Goal: Task Accomplishment & Management: Manage account settings

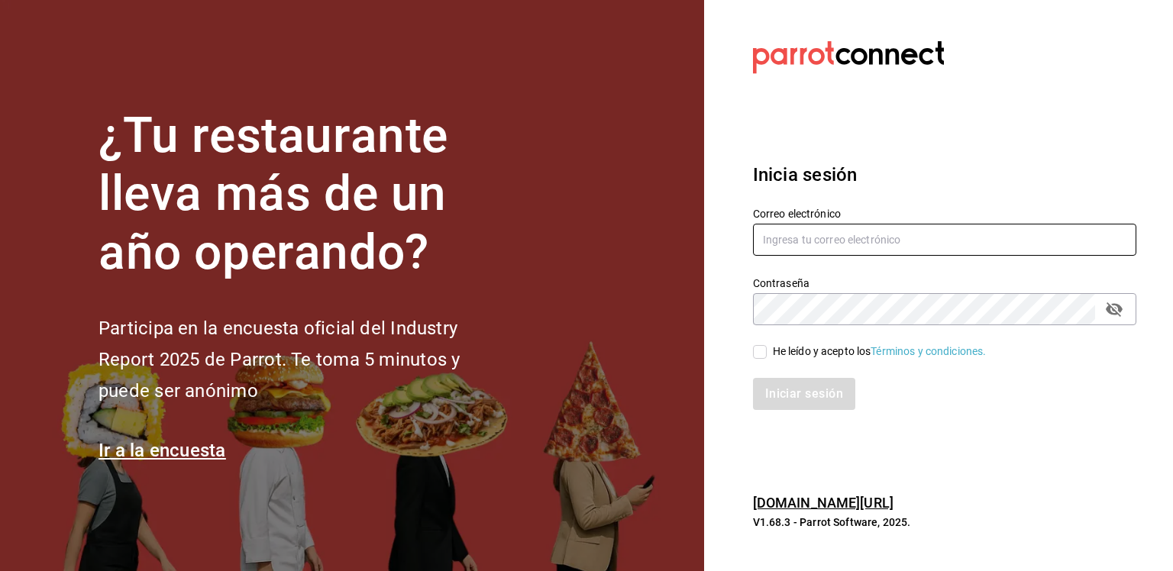
click at [855, 253] on input "text" at bounding box center [944, 240] width 383 height 32
type input "sistemas@casa-toho.com"
click at [756, 351] on input "He leído y acepto los Términos y condiciones." at bounding box center [760, 352] width 14 height 14
checkbox input "true"
click at [800, 398] on button "Iniciar sesión" at bounding box center [805, 394] width 104 height 32
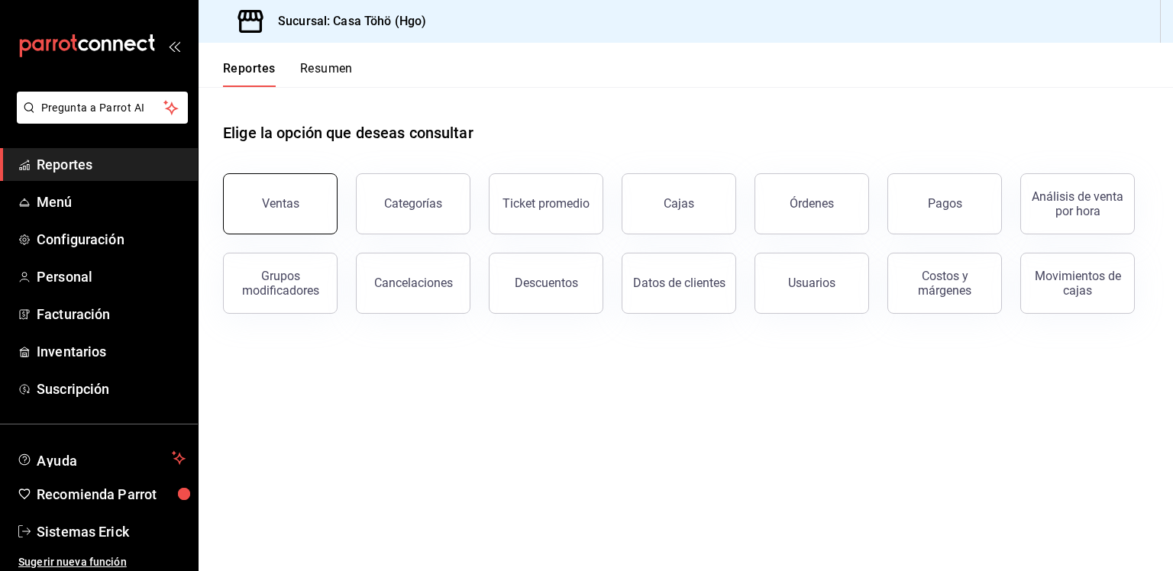
click at [279, 215] on button "Ventas" at bounding box center [280, 203] width 115 height 61
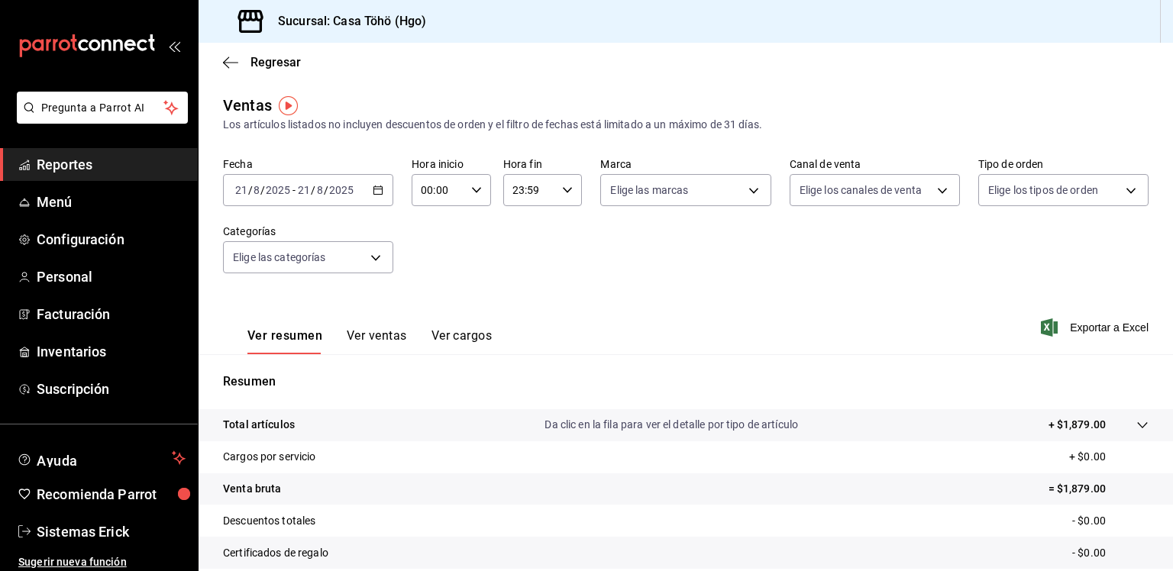
click at [361, 202] on div "2025-08-21 21 / 8 / 2025 - 2025-08-21 21 / 8 / 2025" at bounding box center [308, 190] width 170 height 32
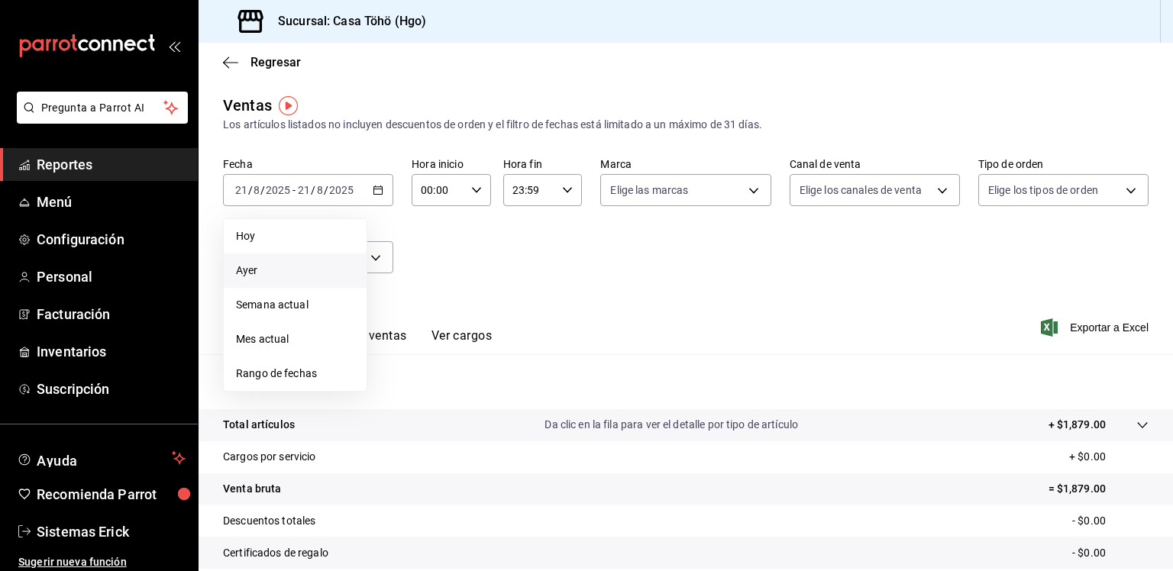
click at [335, 260] on li "Ayer" at bounding box center [295, 271] width 143 height 34
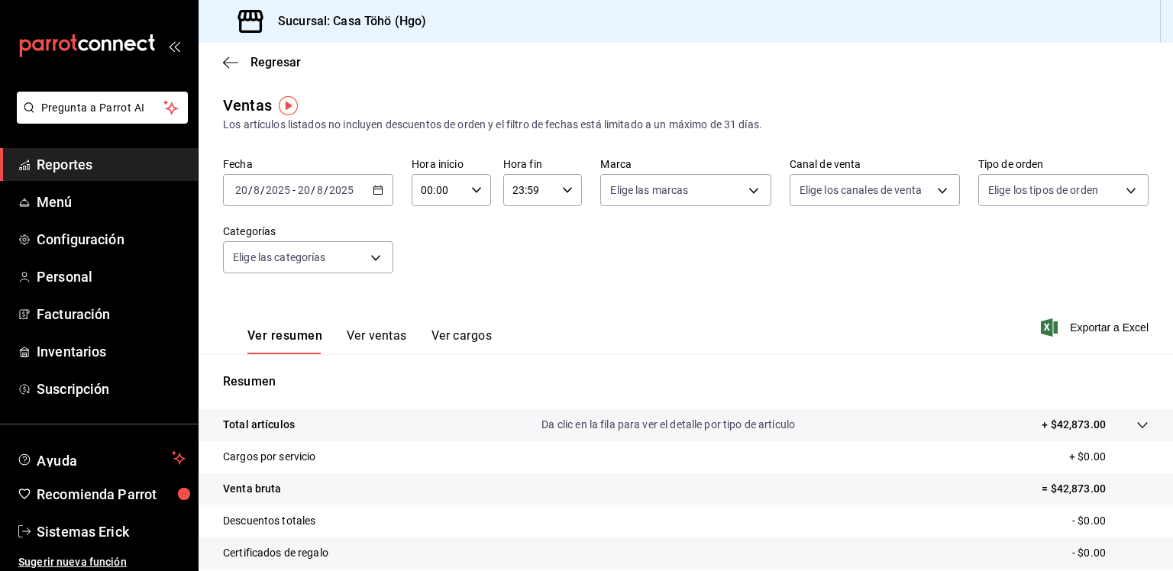
click at [417, 337] on div "Ver resumen Ver ventas Ver cargos" at bounding box center [369, 341] width 244 height 26
click at [391, 338] on button "Ver ventas" at bounding box center [377, 341] width 60 height 26
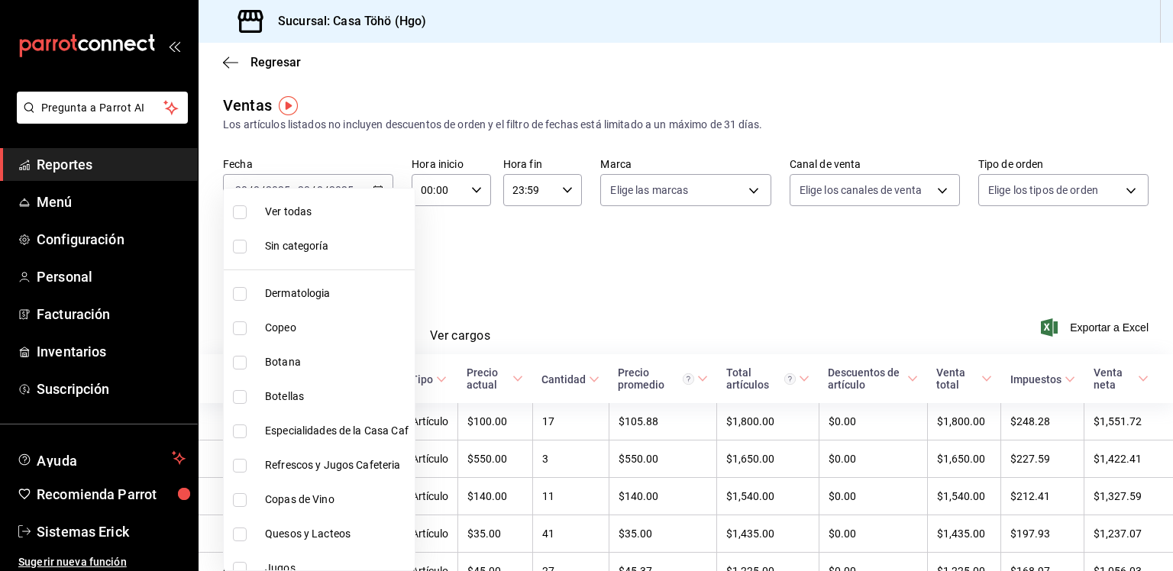
click at [373, 248] on body "Pregunta a Parrot AI Reportes Menú Configuración Personal Facturación Inventari…" at bounding box center [586, 285] width 1173 height 571
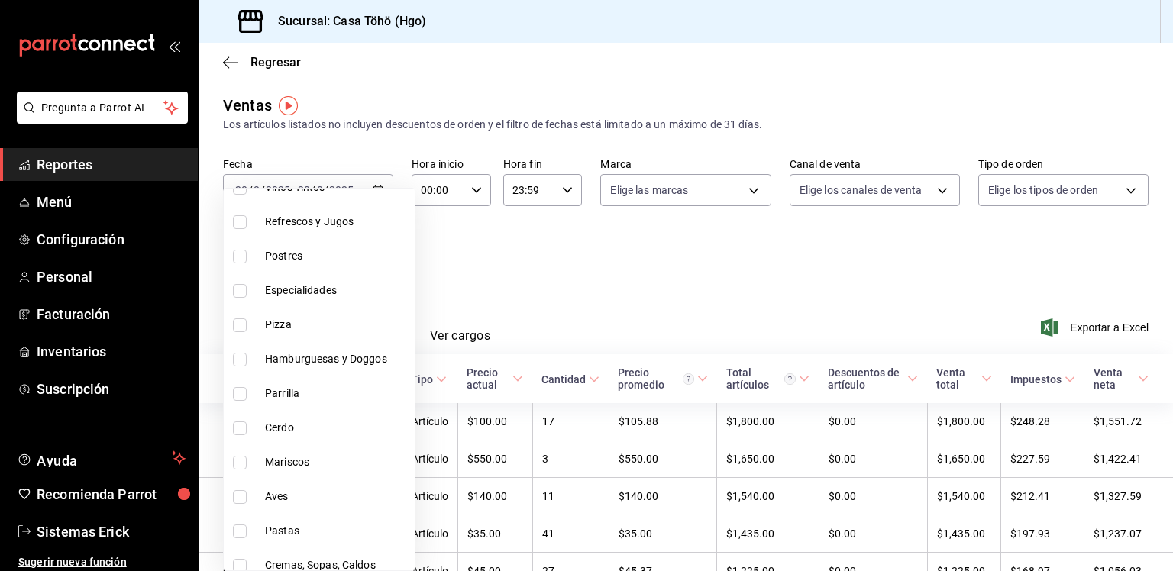
scroll to position [700, 0]
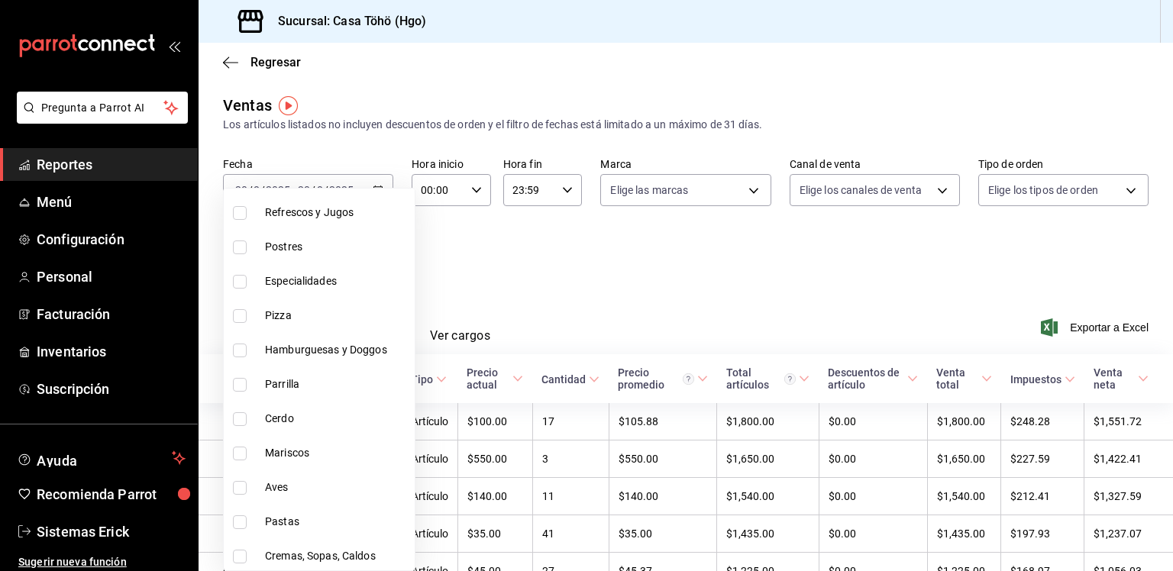
click at [612, 255] on div at bounding box center [586, 285] width 1173 height 571
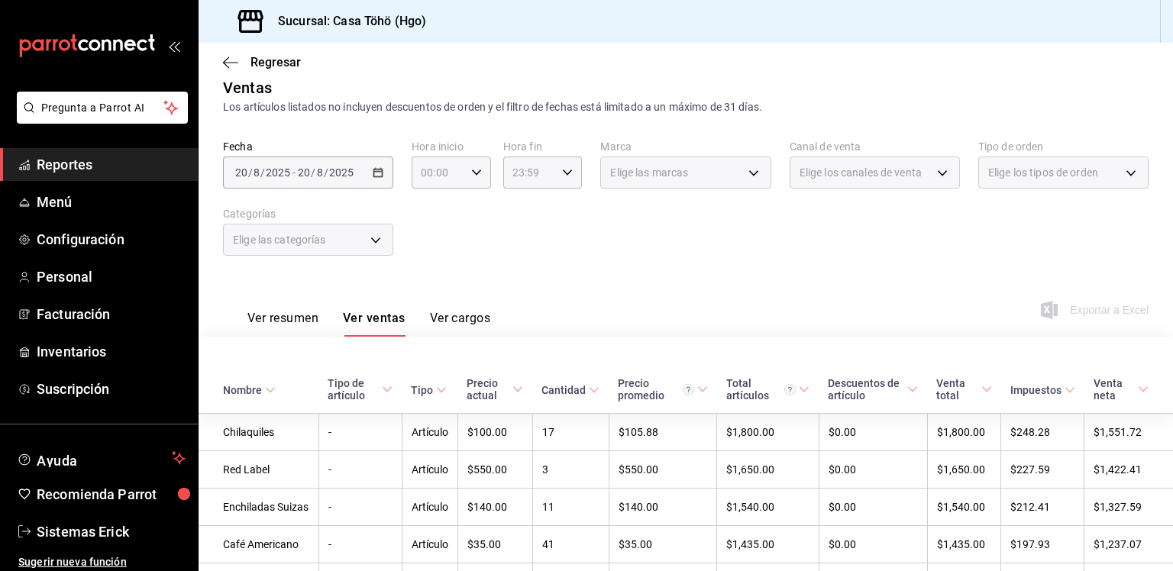
scroll to position [0, 0]
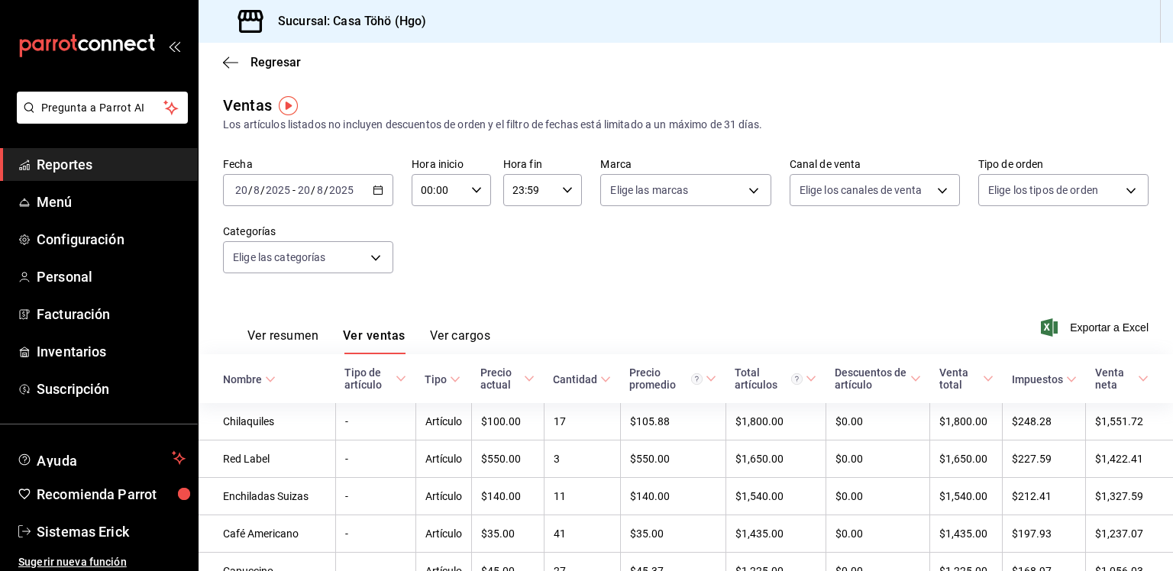
click at [324, 237] on div "Elige las categorías" at bounding box center [308, 254] width 170 height 38
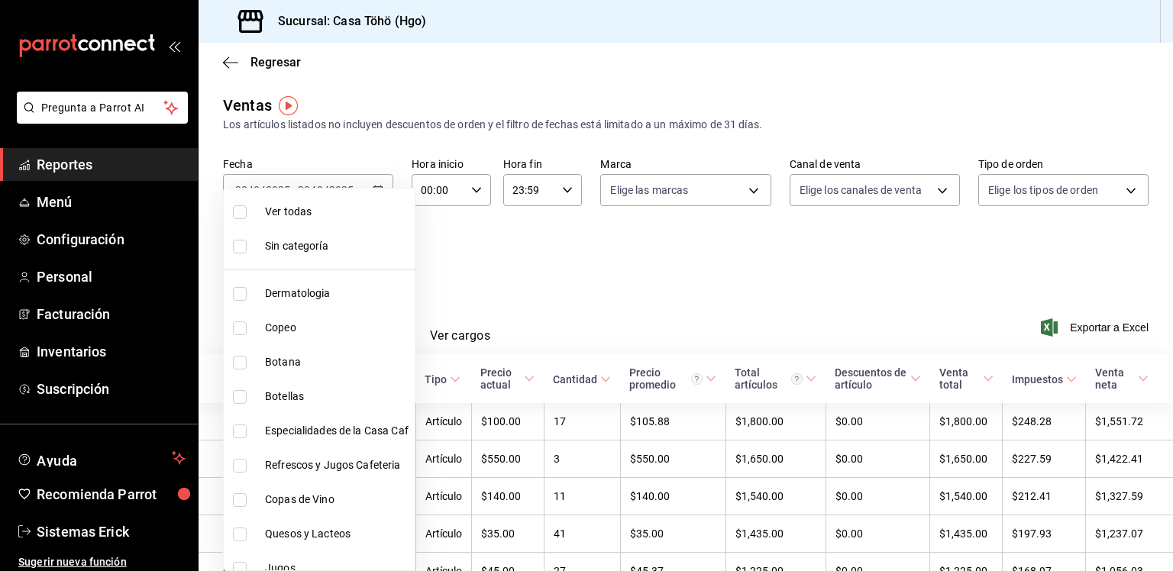
click at [310, 264] on body "Pregunta a Parrot AI Reportes Menú Configuración Personal Facturación Inventari…" at bounding box center [586, 285] width 1173 height 571
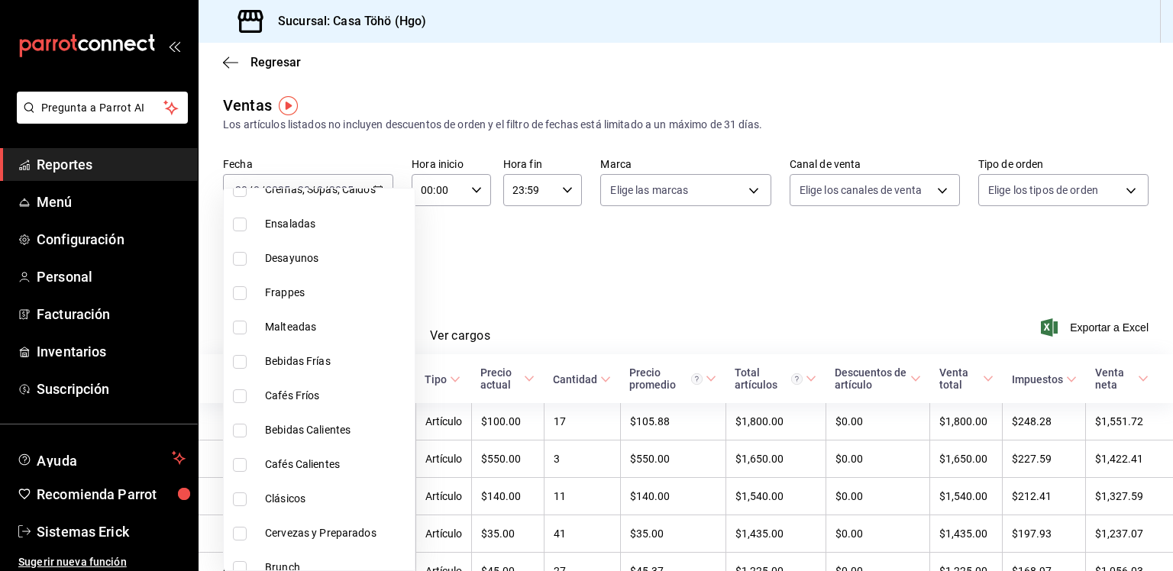
scroll to position [1069, 0]
click at [367, 329] on span "Malteadas" at bounding box center [337, 325] width 144 height 16
type input "9e75b8bd-75cb-477e-b639-ad442766a04e"
checkbox input "true"
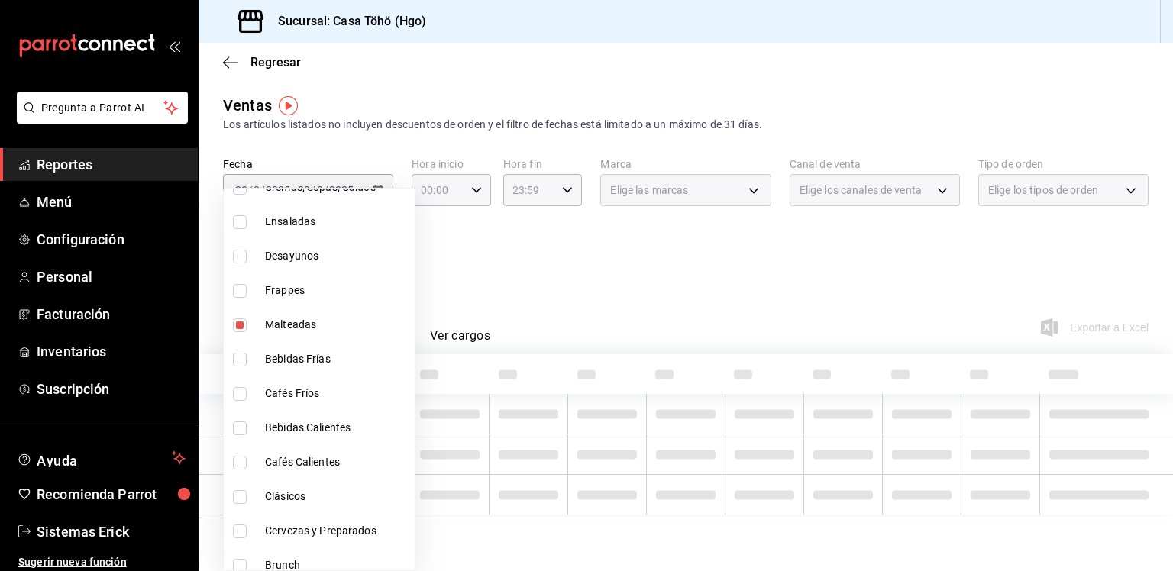
click at [342, 357] on span "Bebidas Frías" at bounding box center [337, 359] width 144 height 16
type input "9e75b8bd-75cb-477e-b639-ad442766a04e,40a62f21-536e-4c3e-bb6b-d914ee5f108e"
checkbox input "true"
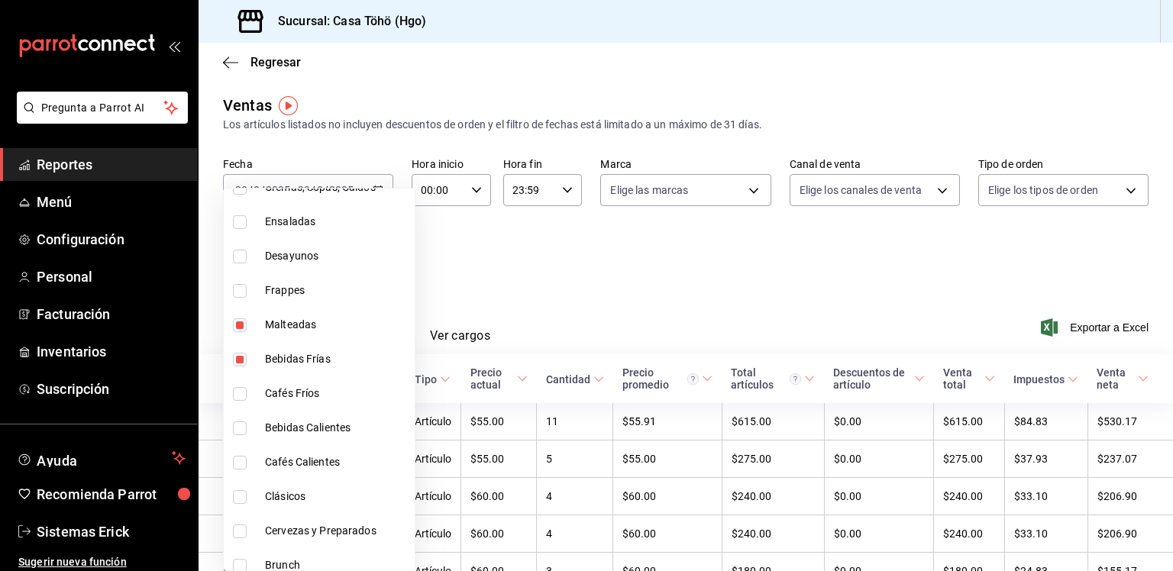
click at [374, 286] on span "Frappes" at bounding box center [337, 291] width 144 height 16
type input "9e75b8bd-75cb-477e-b639-ad442766a04e,40a62f21-536e-4c3e-bb6b-d914ee5f108e,c058f…"
checkbox input "true"
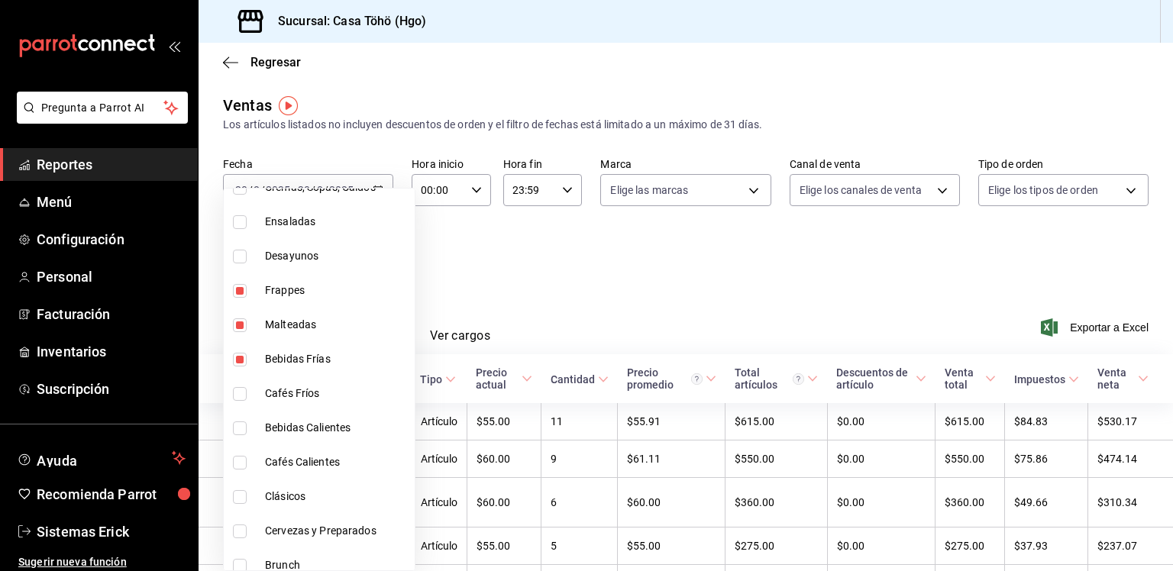
click at [329, 448] on li "Cafés Calientes" at bounding box center [319, 462] width 191 height 34
type input "9e75b8bd-75cb-477e-b639-ad442766a04e,40a62f21-536e-4c3e-bb6b-d914ee5f108e,c058f…"
checkbox input "true"
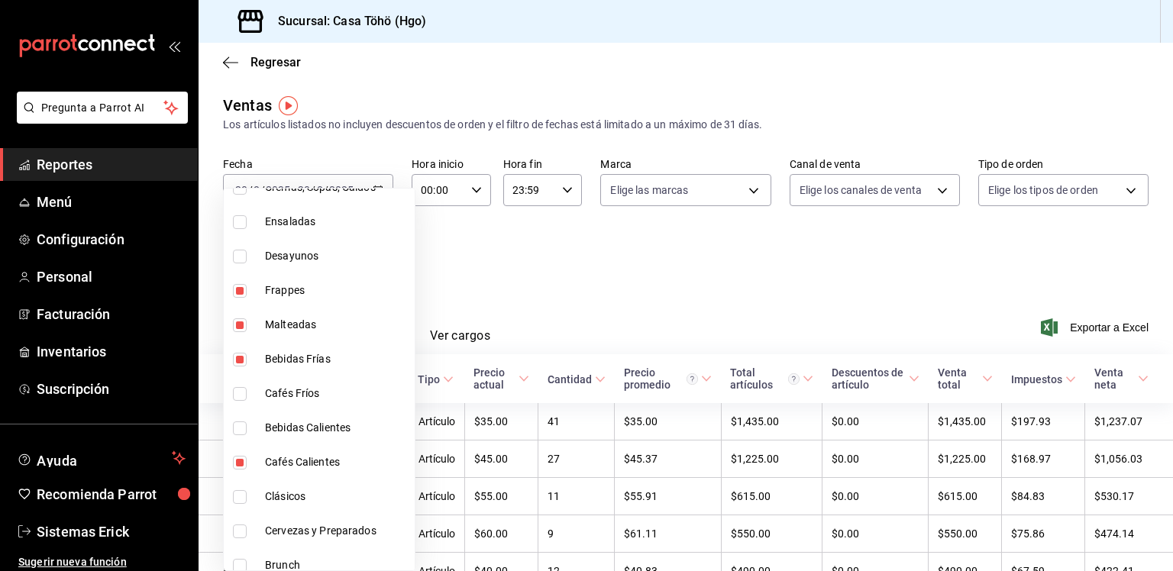
click at [281, 456] on span "Cafés Calientes" at bounding box center [337, 462] width 144 height 16
type input "9e75b8bd-75cb-477e-b639-ad442766a04e,40a62f21-536e-4c3e-bb6b-d914ee5f108e,c058f…"
checkbox input "false"
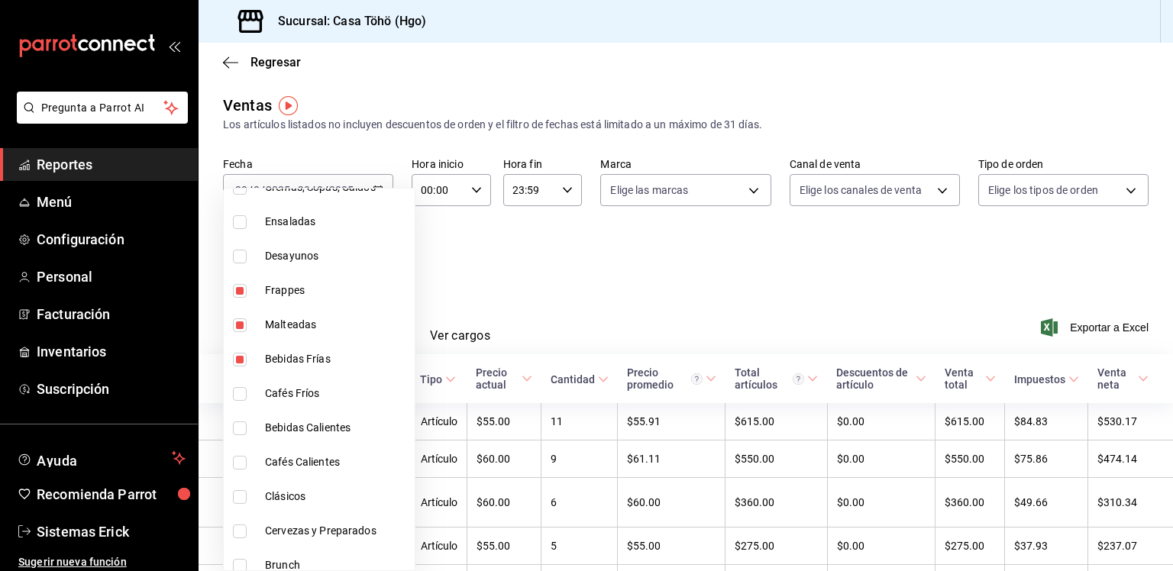
click at [315, 438] on li "Bebidas Calientes" at bounding box center [319, 428] width 191 height 34
type input "9e75b8bd-75cb-477e-b639-ad442766a04e,40a62f21-536e-4c3e-bb6b-d914ee5f108e,c058f…"
checkbox input "true"
click at [754, 244] on div at bounding box center [586, 285] width 1173 height 571
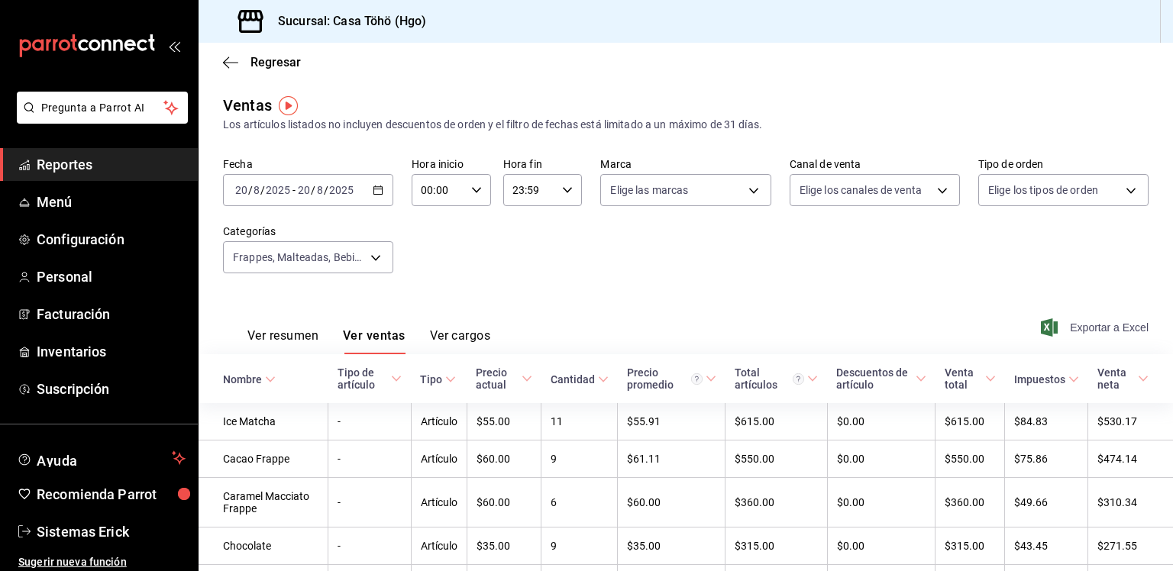
click at [1056, 322] on span "Exportar a Excel" at bounding box center [1096, 328] width 105 height 18
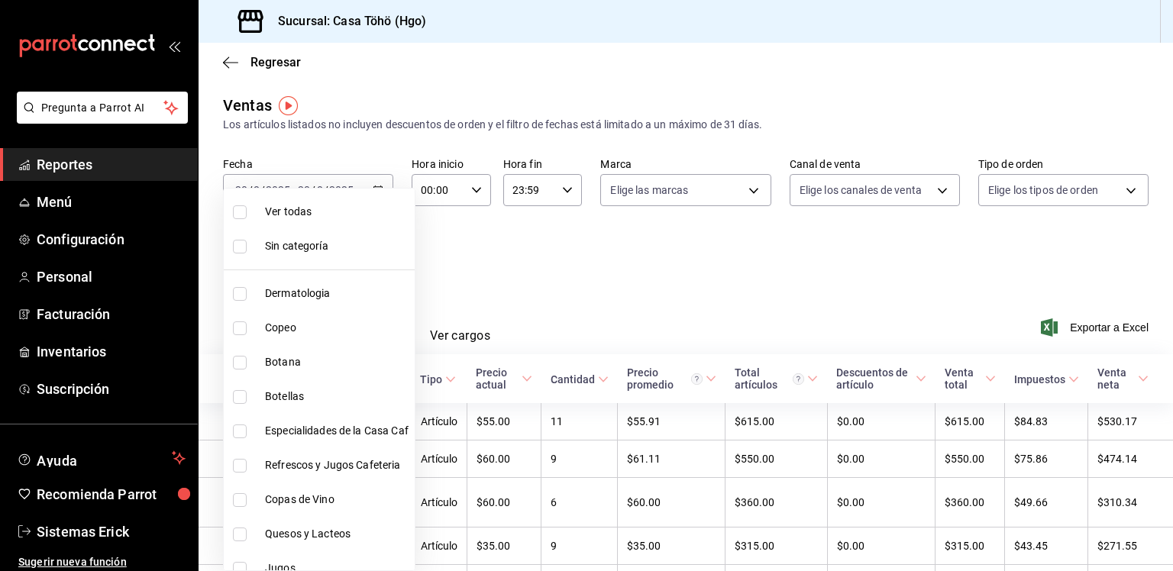
click at [370, 244] on body "Pregunta a Parrot AI Reportes Menú Configuración Personal Facturación Inventari…" at bounding box center [586, 285] width 1173 height 571
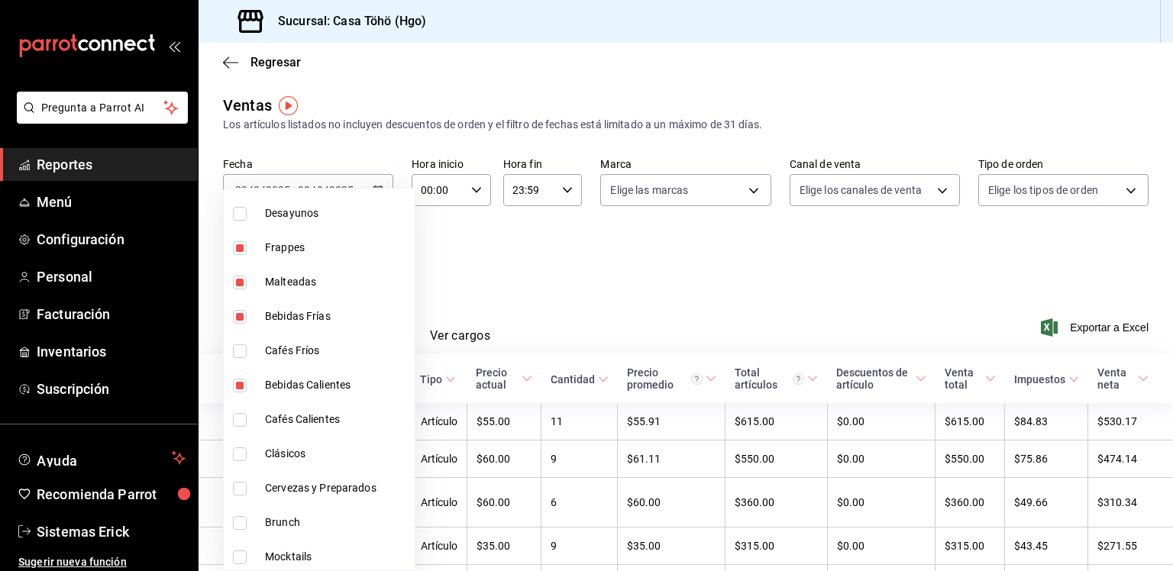
scroll to position [1112, 0]
click at [328, 416] on span "Cafés Calientes" at bounding box center [337, 419] width 144 height 16
type input "9e75b8bd-75cb-477e-b639-ad442766a04e,40a62f21-536e-4c3e-bb6b-d914ee5f108e,c058f…"
checkbox input "true"
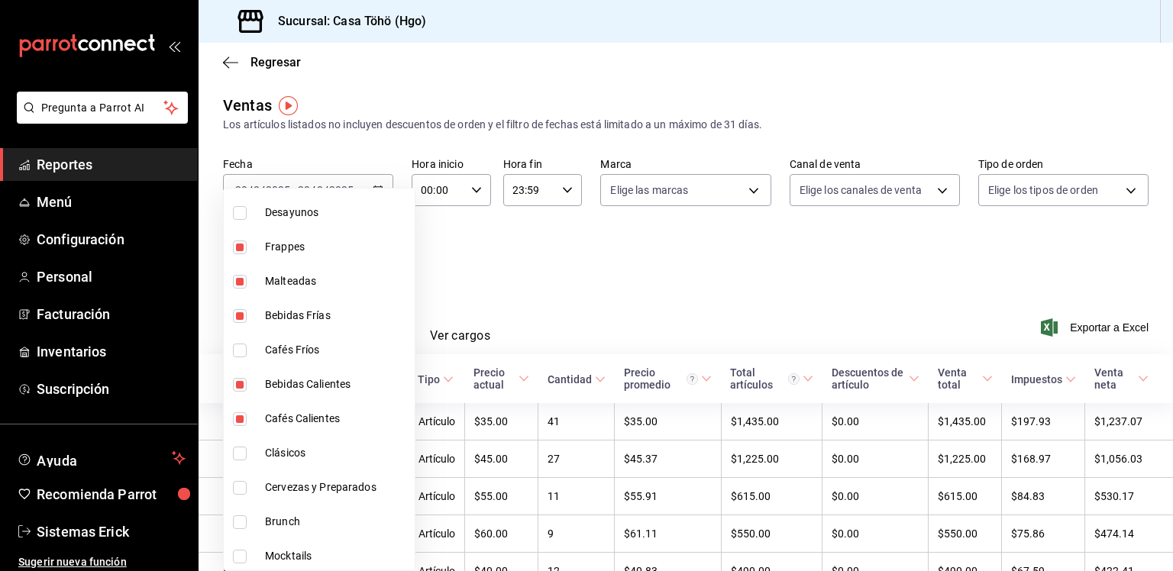
click at [365, 357] on span "Cafés Fríos" at bounding box center [337, 350] width 144 height 16
type input "9e75b8bd-75cb-477e-b639-ad442766a04e,40a62f21-536e-4c3e-bb6b-d914ee5f108e,c058f…"
checkbox input "true"
click at [1045, 320] on div at bounding box center [586, 285] width 1173 height 571
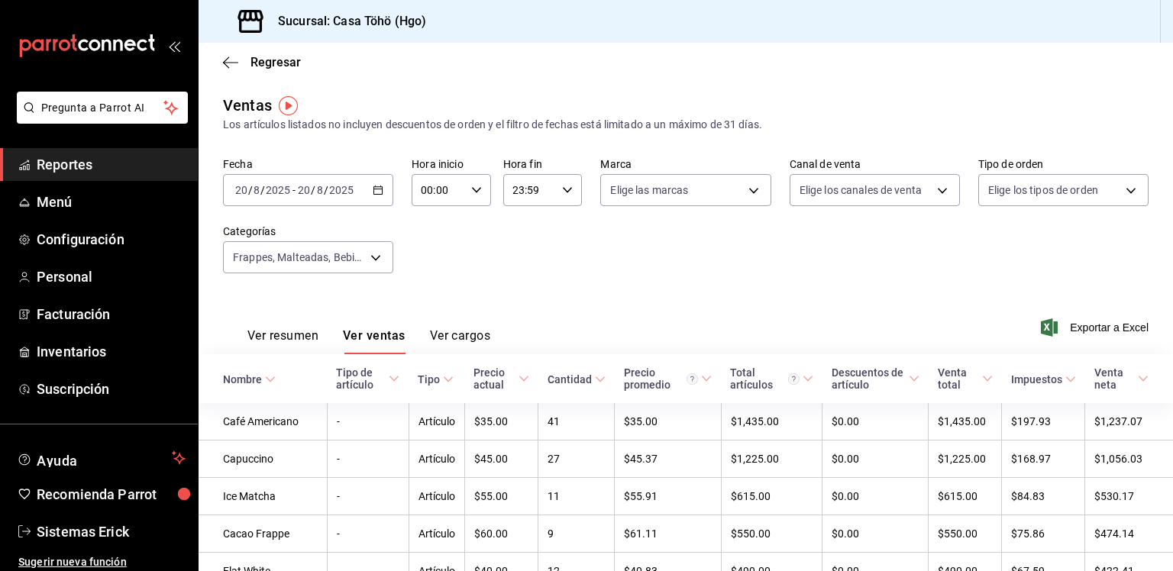
click at [1057, 329] on span "Exportar a Excel" at bounding box center [1096, 328] width 105 height 18
click at [82, 213] on link "Menú" at bounding box center [99, 202] width 198 height 33
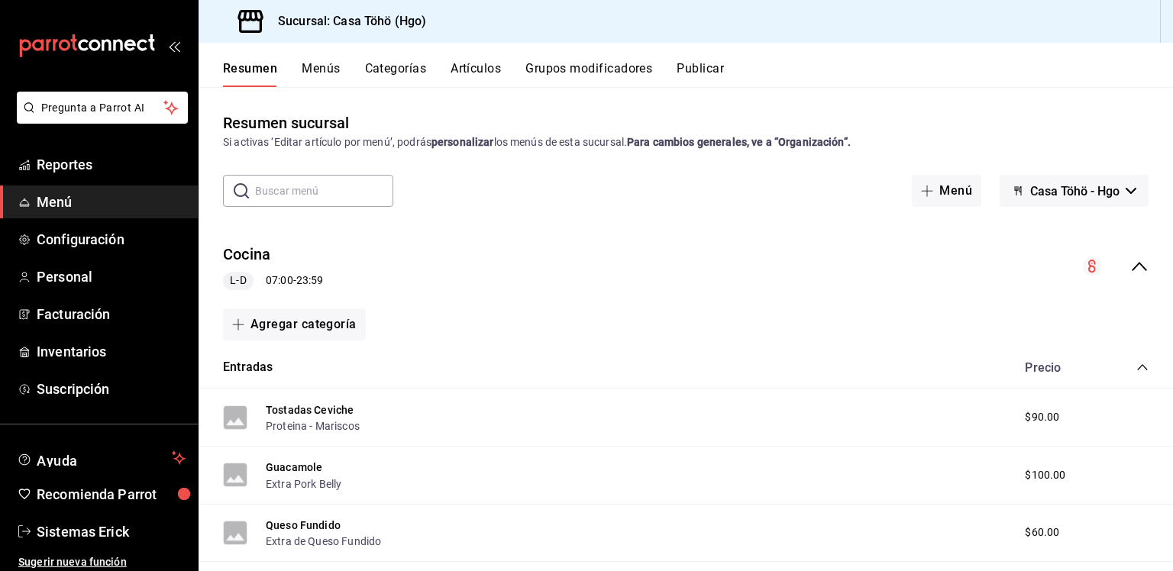
click at [459, 58] on div "Resumen Menús Categorías Artículos Grupos modificadores Publicar" at bounding box center [686, 65] width 975 height 44
click at [480, 69] on button "Artículos" at bounding box center [476, 74] width 50 height 26
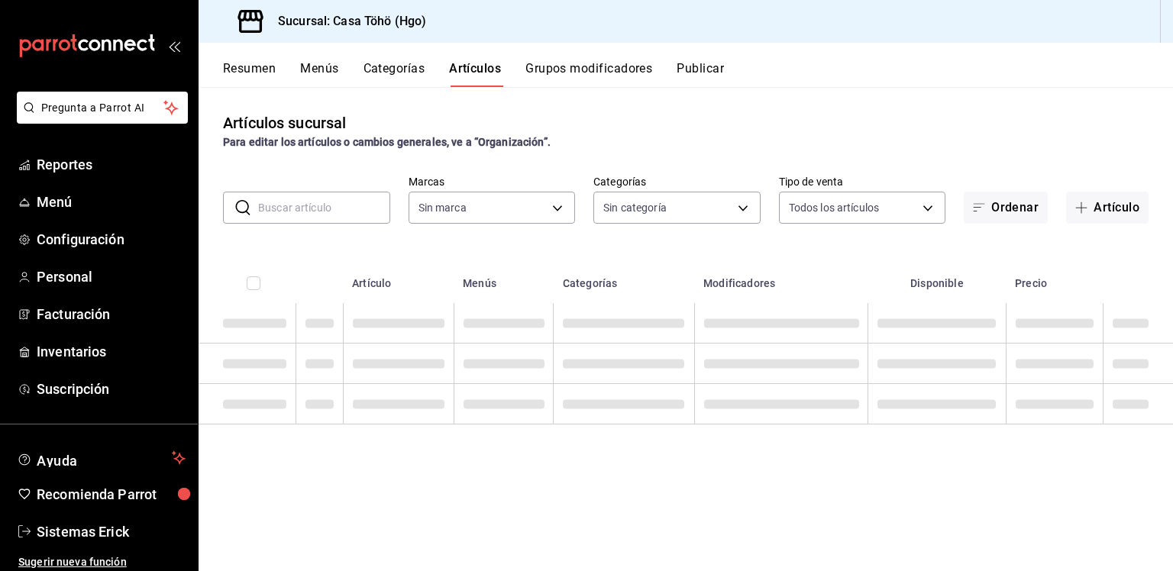
type input "3863094e-80de-4485-9a79-27000a153f73"
click at [302, 196] on input "text" at bounding box center [324, 207] width 132 height 31
type input "fr"
type input "28f2b0a5-eb9c-4e50-8eb7-b6e34f5562dd,e7c48834-1e64-4b77-b558-5d812561dcdf,84922…"
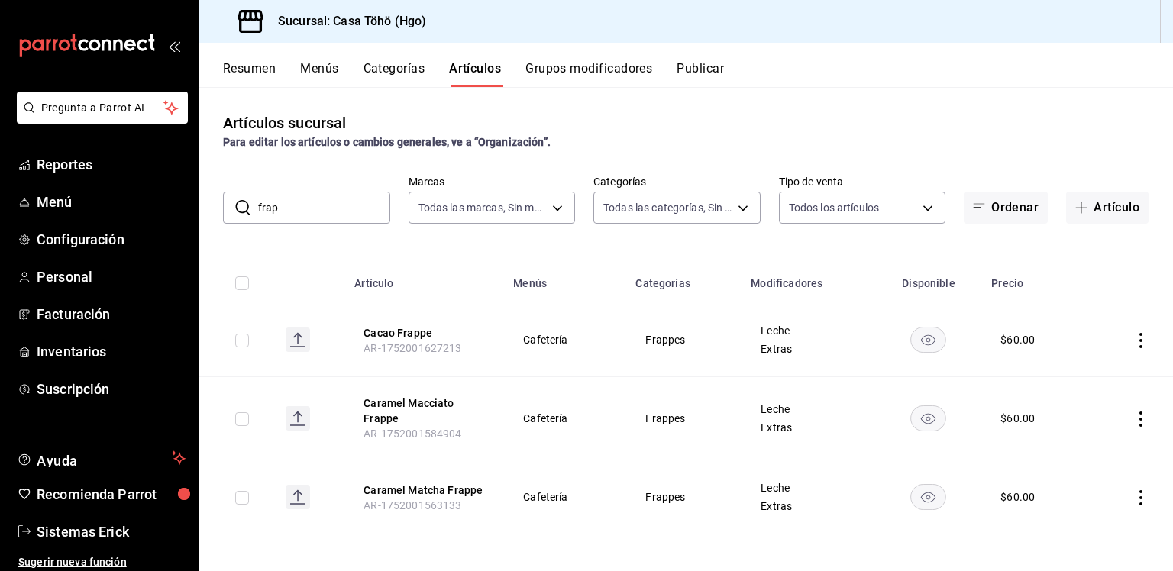
click at [312, 202] on input "frap" at bounding box center [324, 207] width 132 height 31
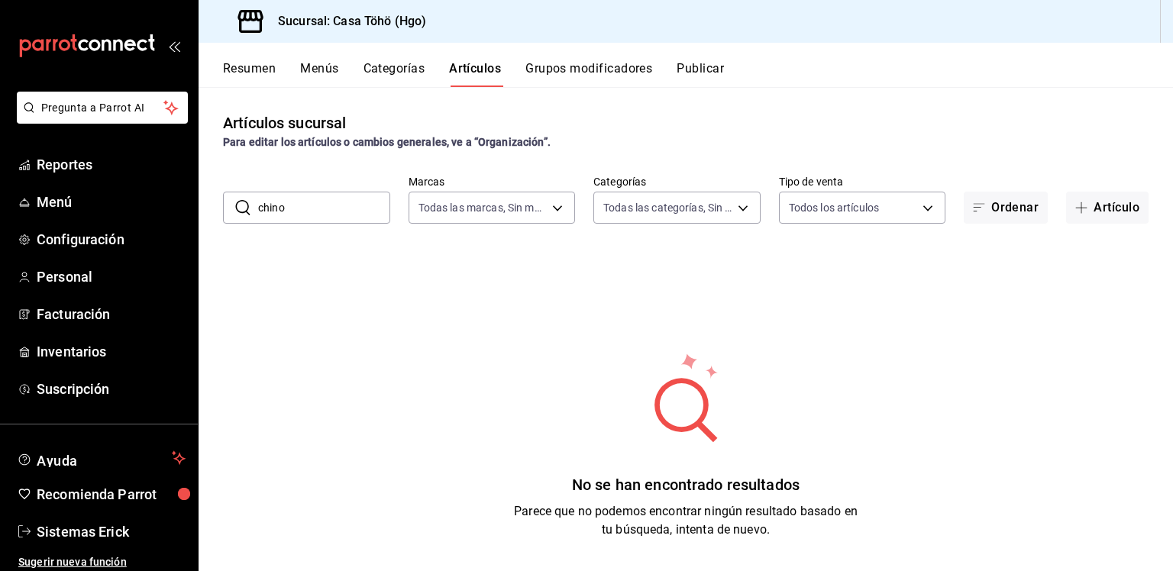
type input "f"
click at [356, 212] on input "f" at bounding box center [324, 207] width 132 height 31
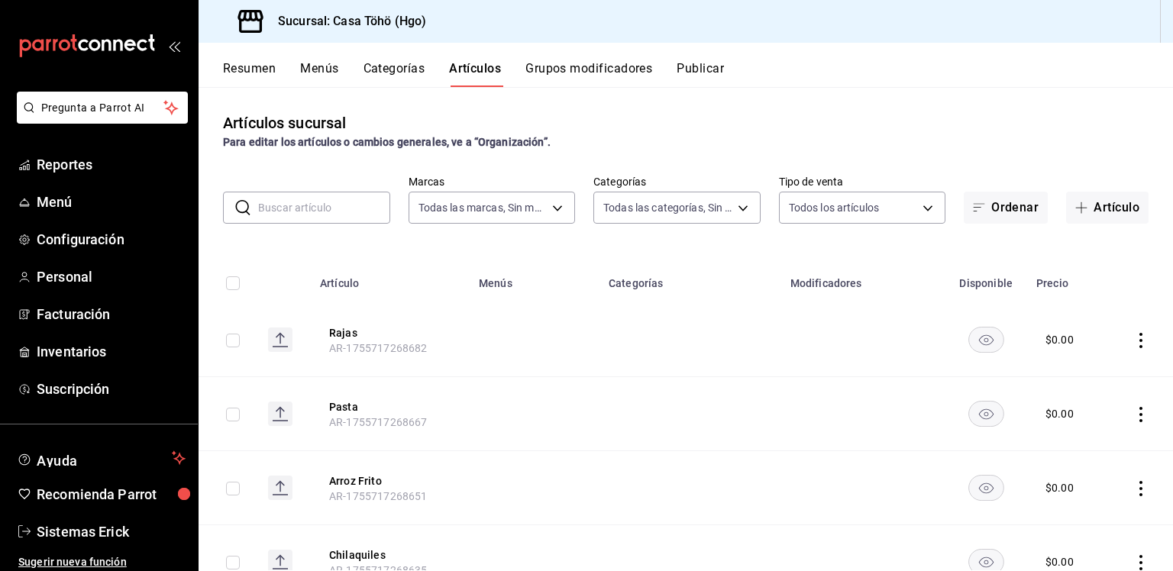
click at [306, 382] on td at bounding box center [283, 414] width 55 height 74
click at [328, 214] on input "f" at bounding box center [324, 207] width 132 height 31
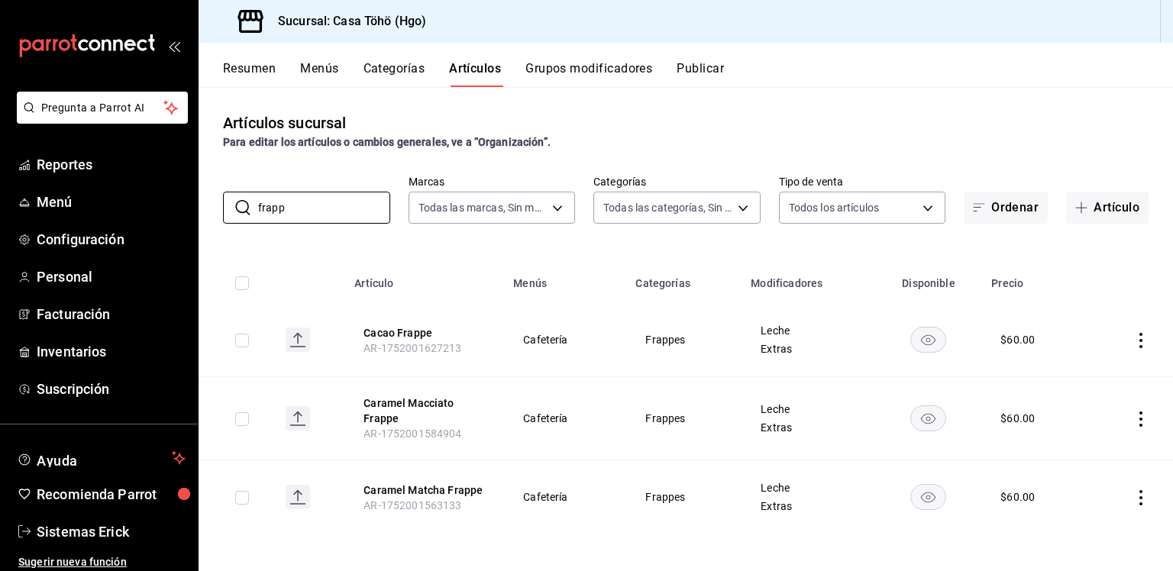
type input "frapp"
click at [382, 80] on button "Categorías" at bounding box center [395, 74] width 62 height 26
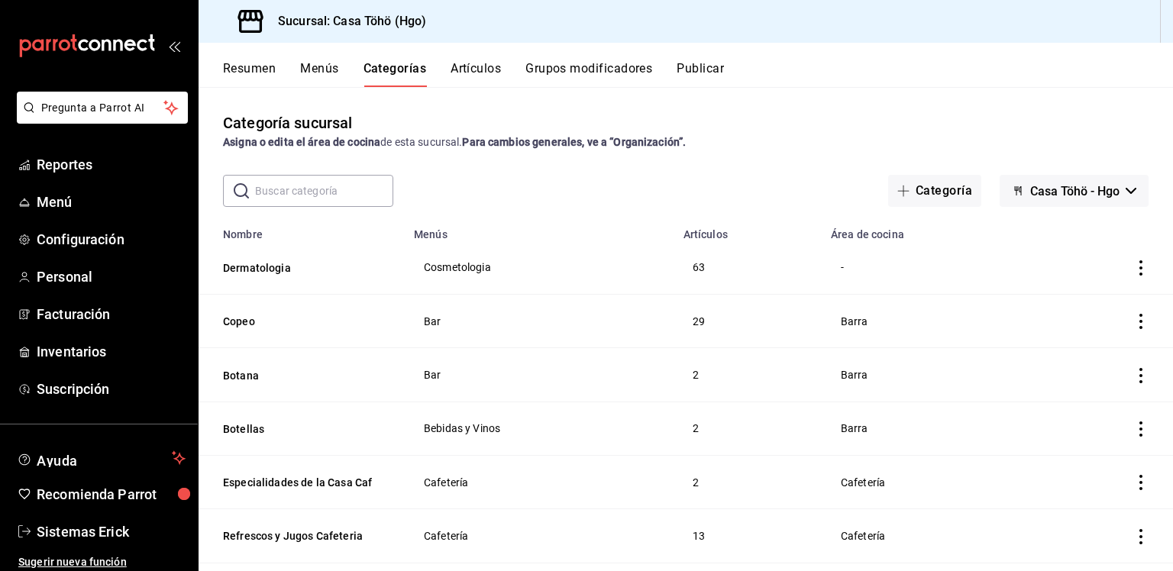
click at [316, 61] on button "Menús" at bounding box center [319, 74] width 38 height 26
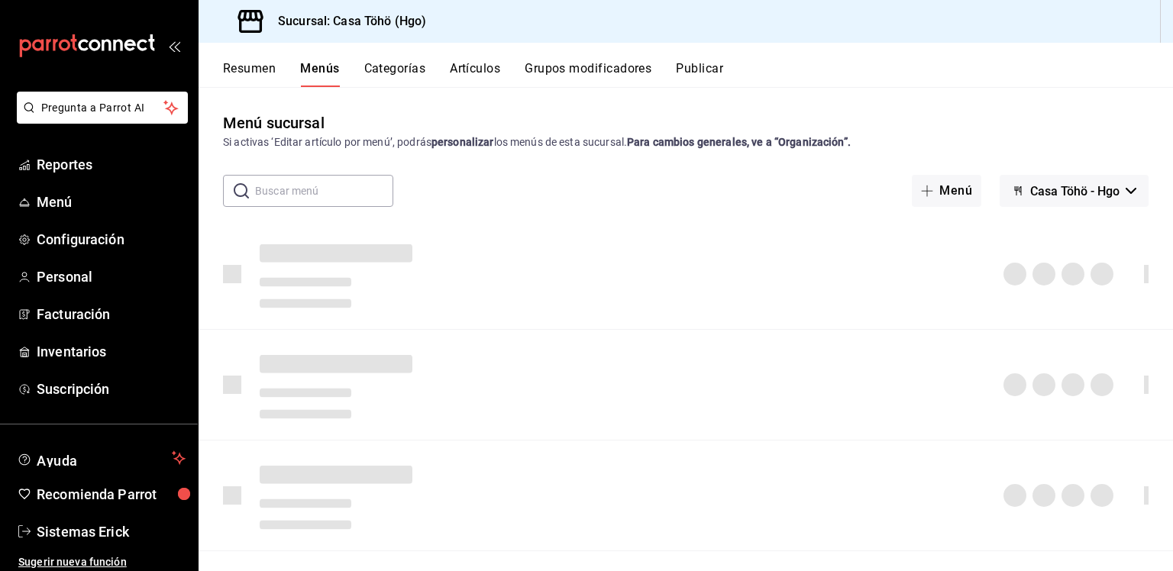
scroll to position [91, 0]
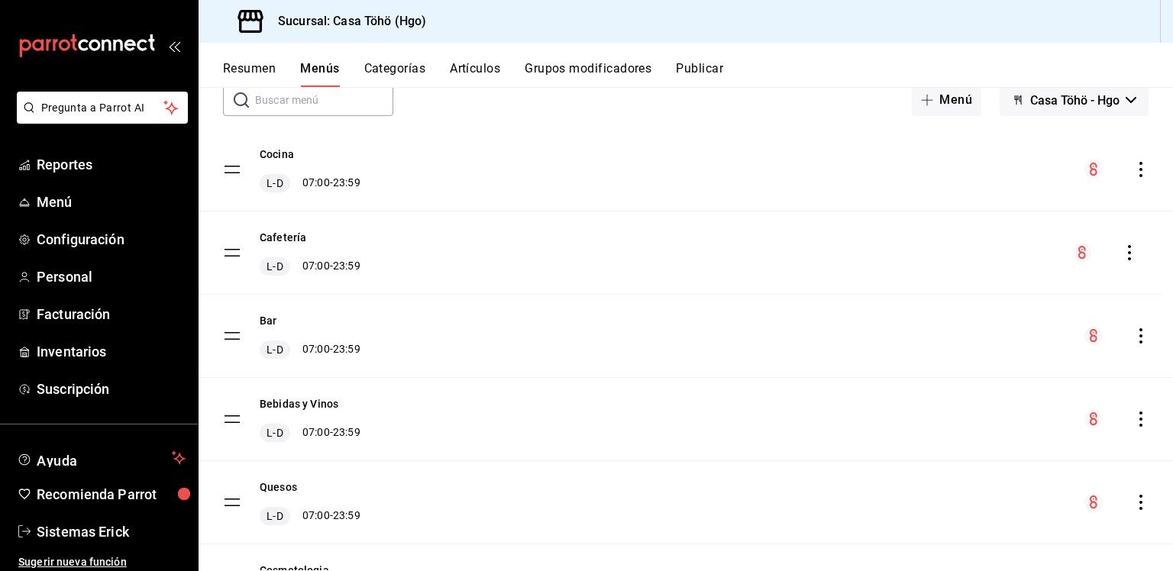
click at [229, 257] on tbody "Cocina L-D 07:00 - 23:59 Cafetería L-D 07:00 - 23:59 Bar L-D 07:00 - 23:59 Bebi…" at bounding box center [686, 378] width 975 height 500
click at [284, 236] on button "Cafetería" at bounding box center [283, 237] width 47 height 15
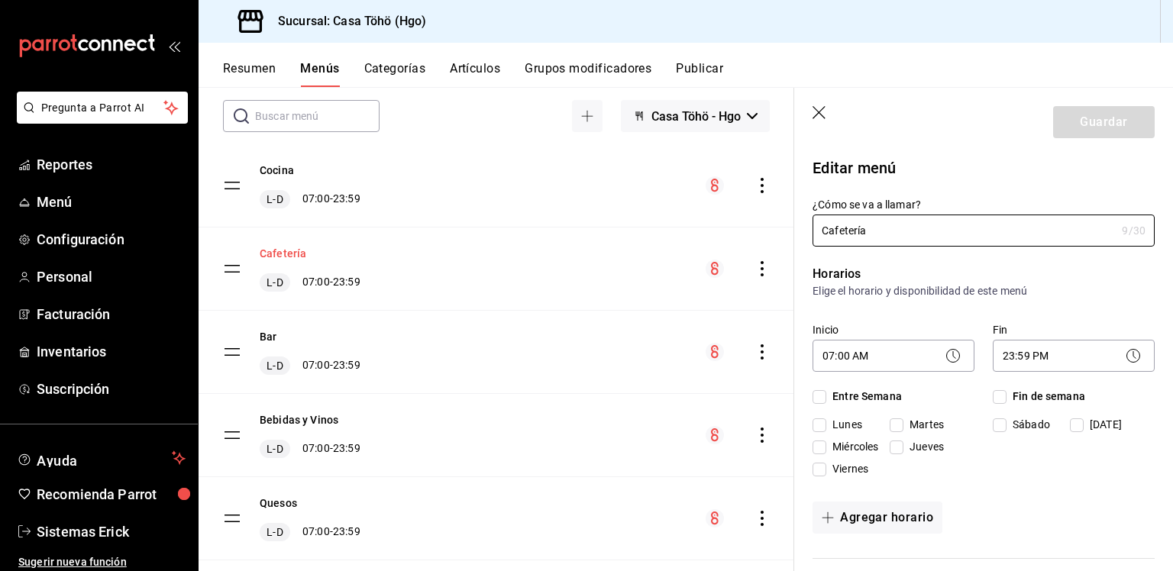
checkbox input "true"
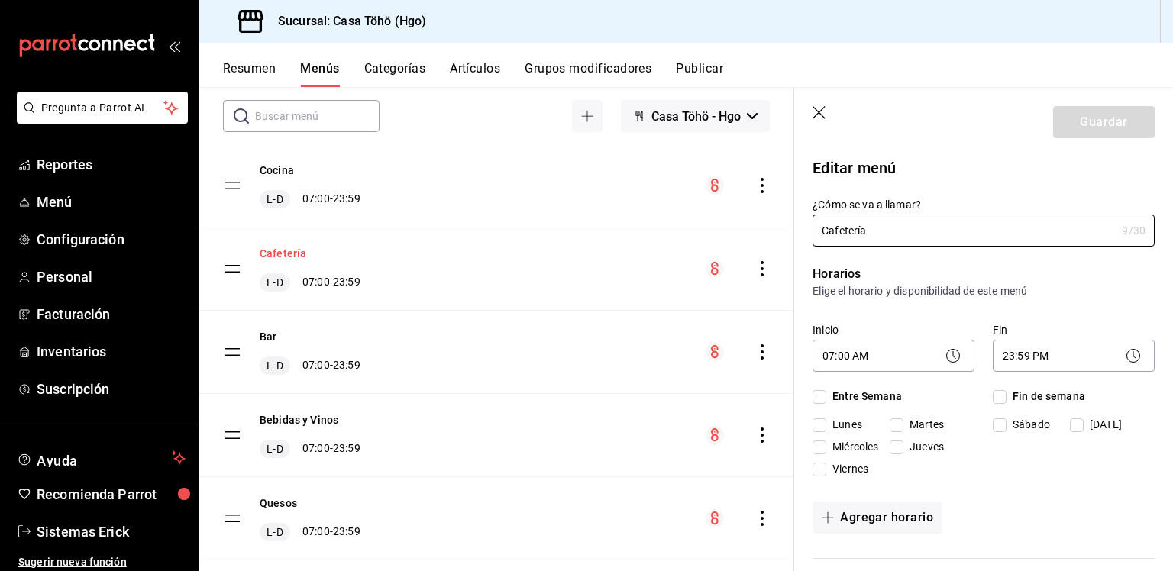
checkbox input "true"
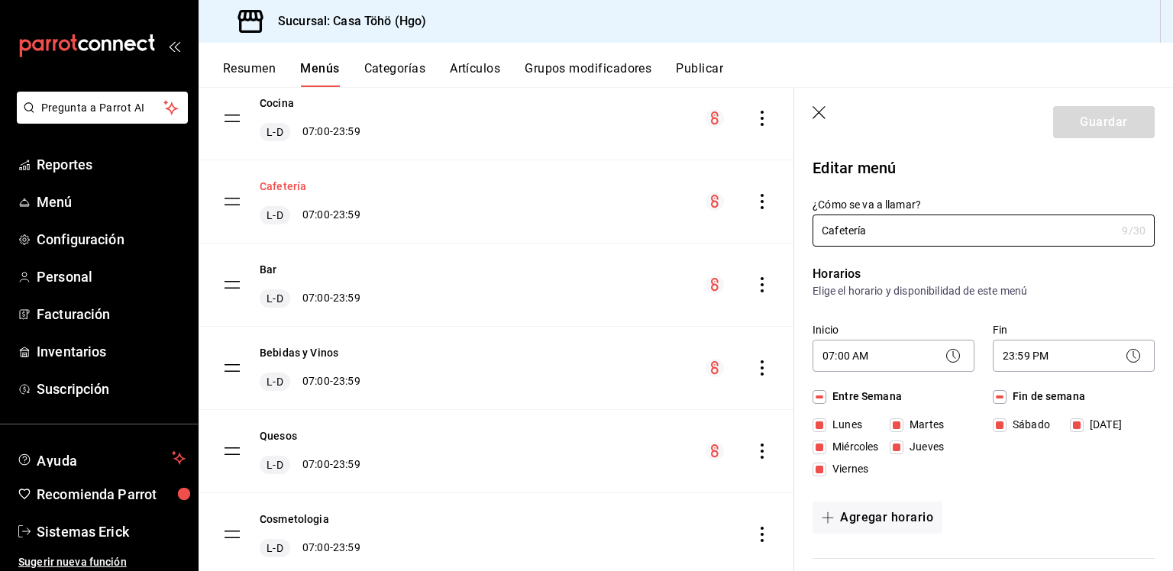
scroll to position [205, 0]
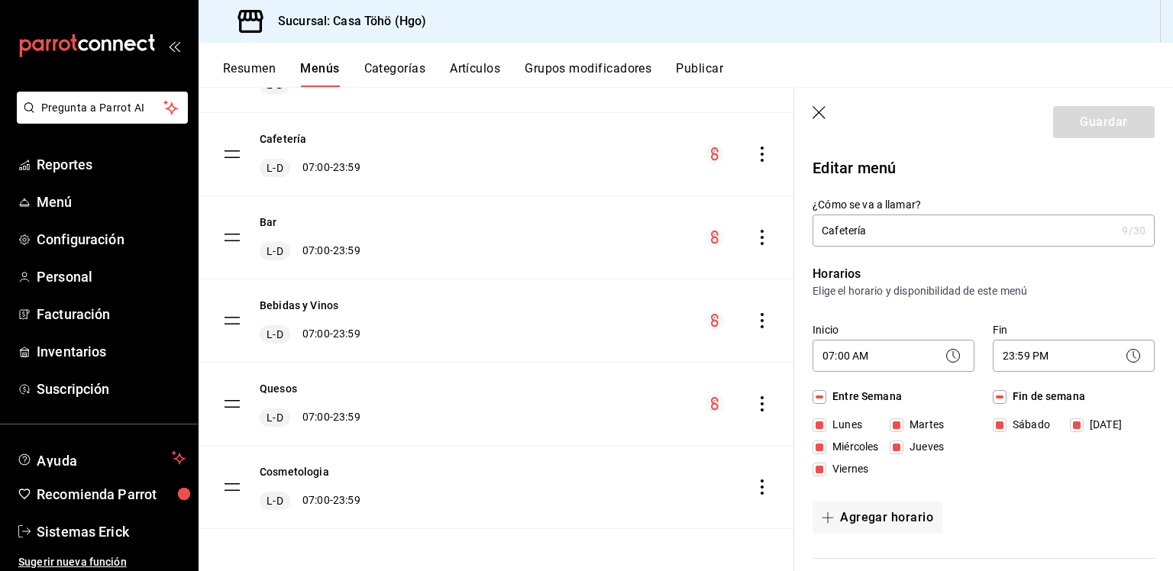
click at [415, 67] on button "Categorías" at bounding box center [395, 74] width 62 height 26
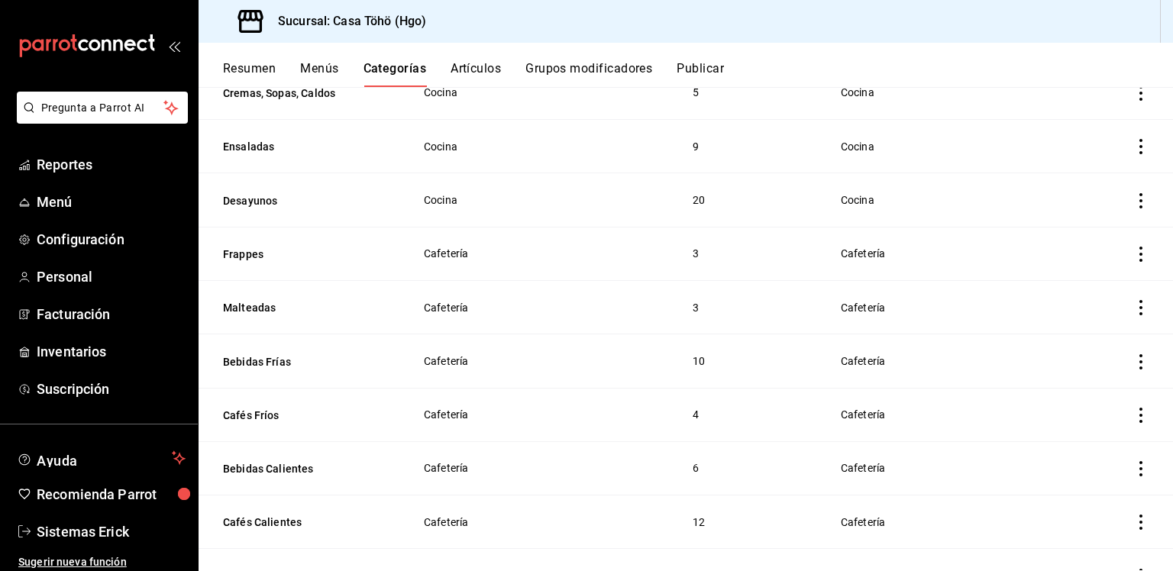
scroll to position [1696, 0]
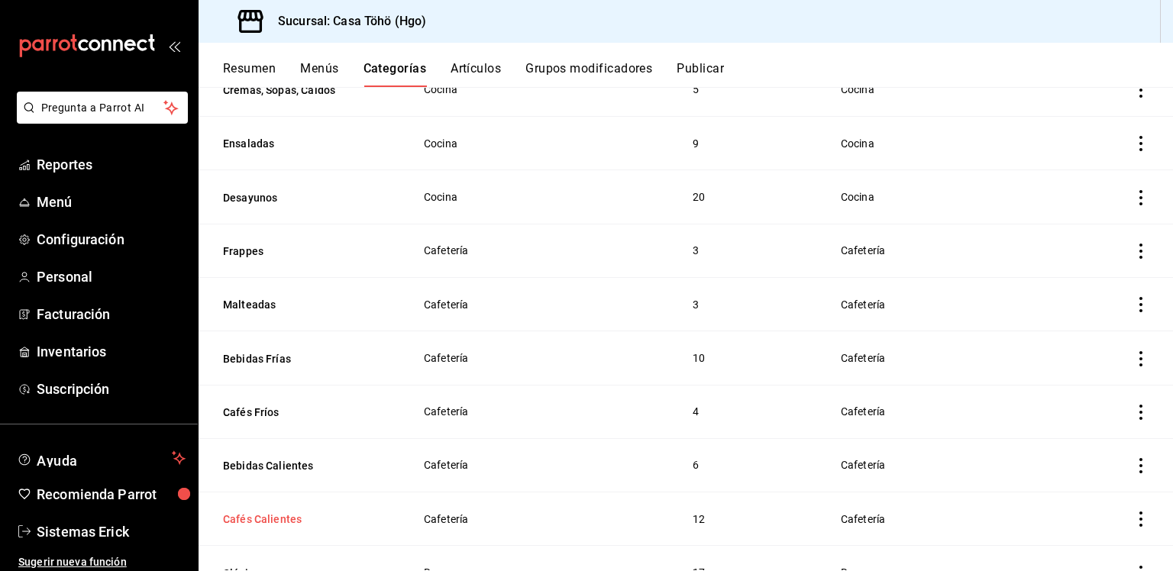
click at [269, 522] on button "Cafés Calientes" at bounding box center [299, 519] width 153 height 15
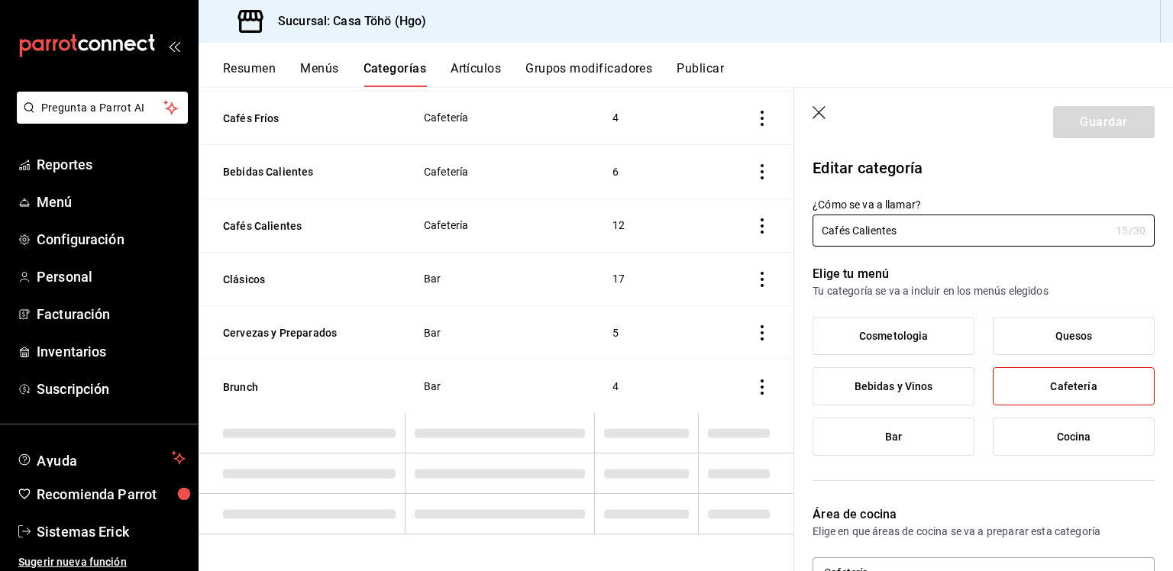
scroll to position [1975, 0]
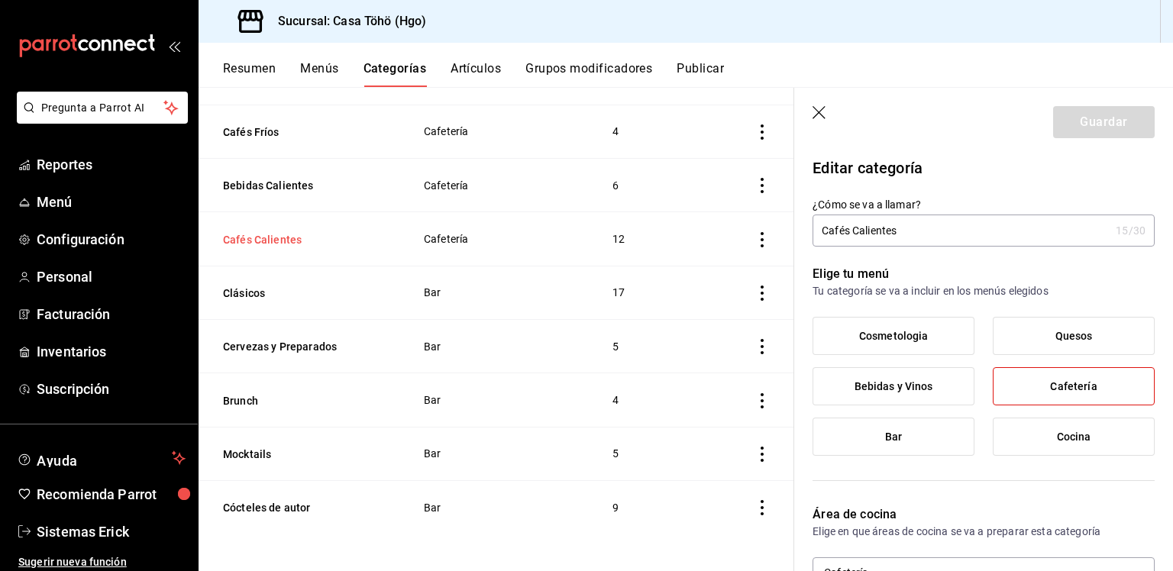
click at [293, 233] on button "Cafés Calientes" at bounding box center [299, 239] width 153 height 15
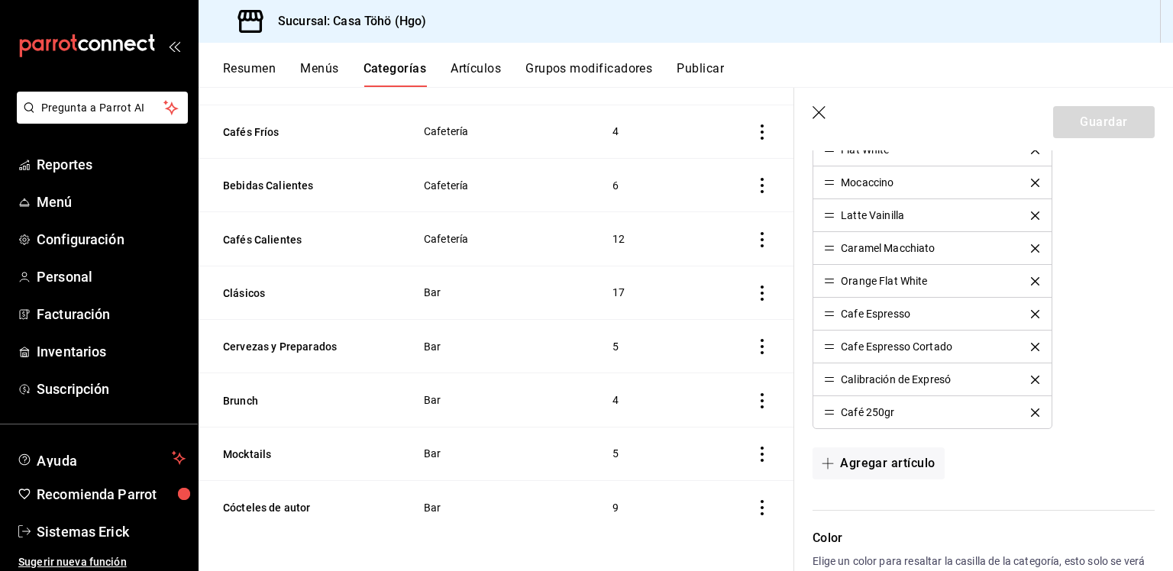
scroll to position [674, 0]
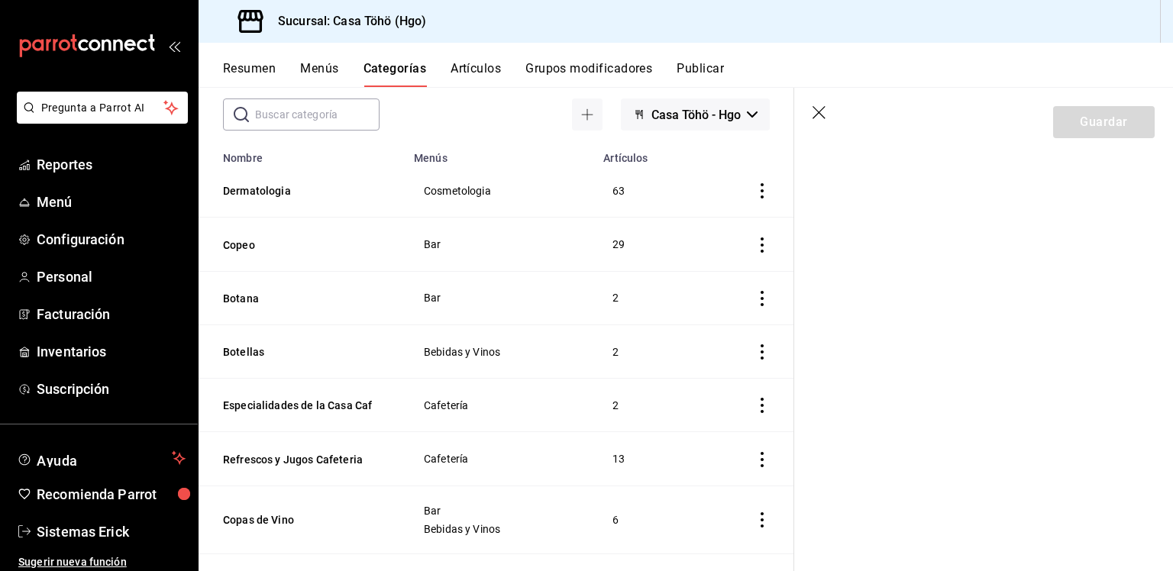
scroll to position [87, 0]
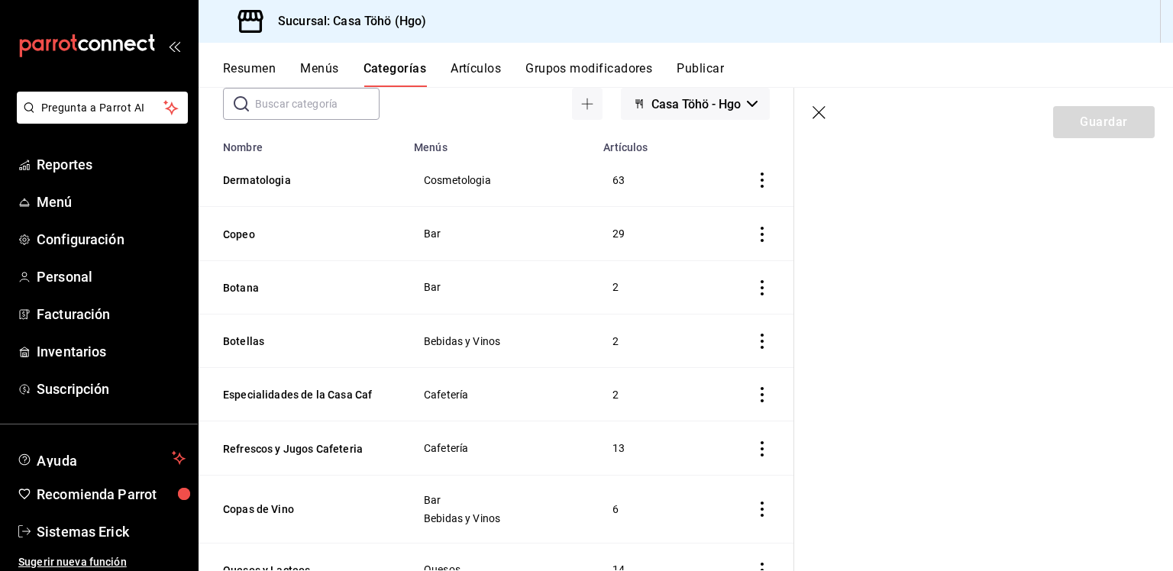
click at [818, 111] on icon "button" at bounding box center [820, 113] width 15 height 15
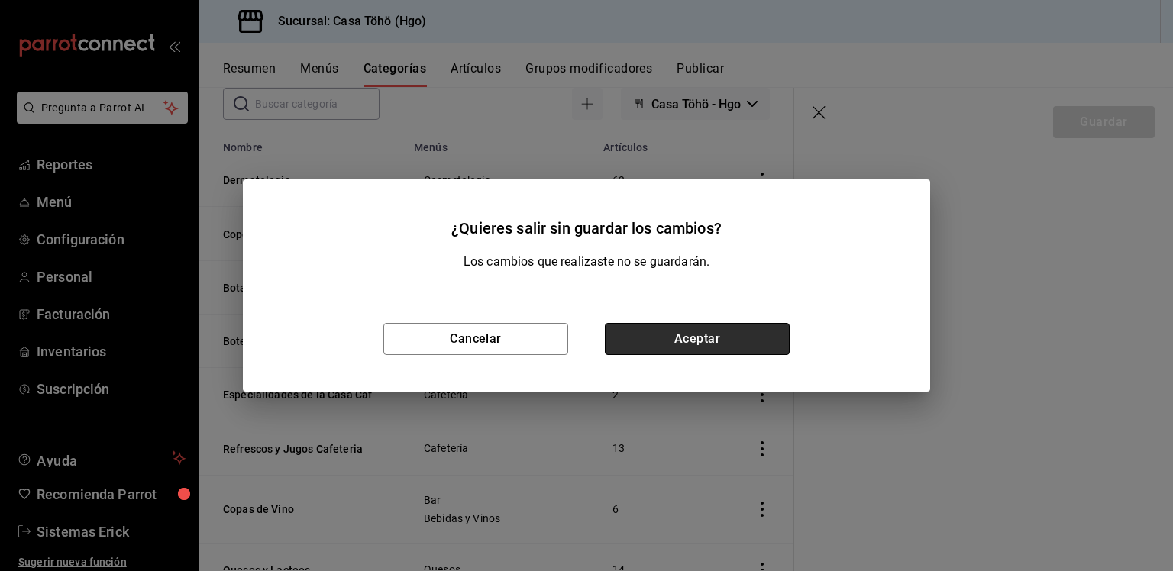
click at [700, 338] on button "Aceptar" at bounding box center [697, 339] width 185 height 32
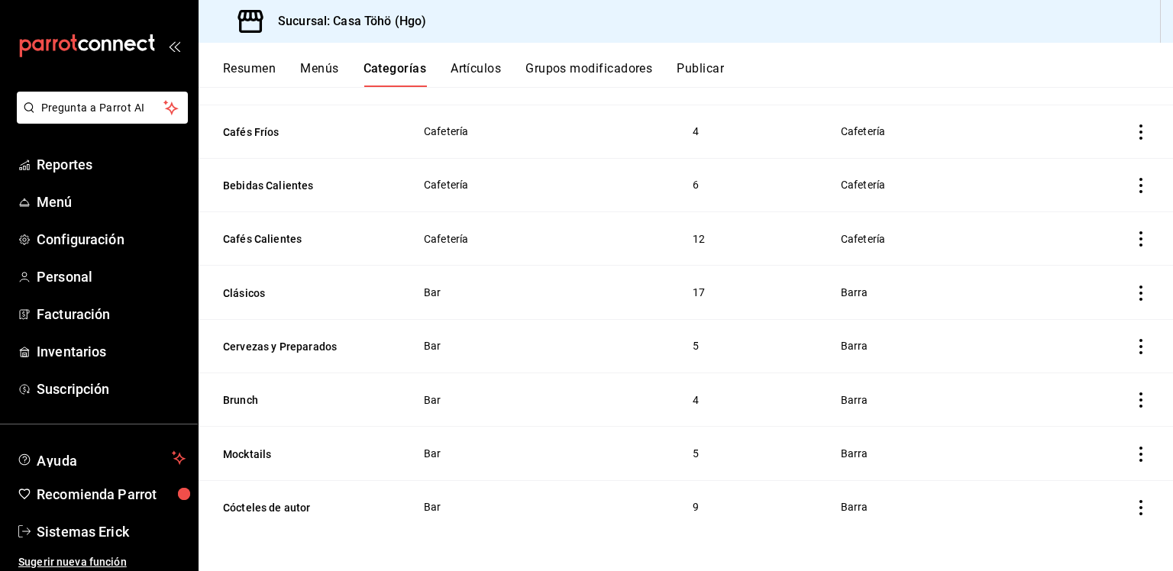
scroll to position [1976, 0]
